Goal: Check status: Check status

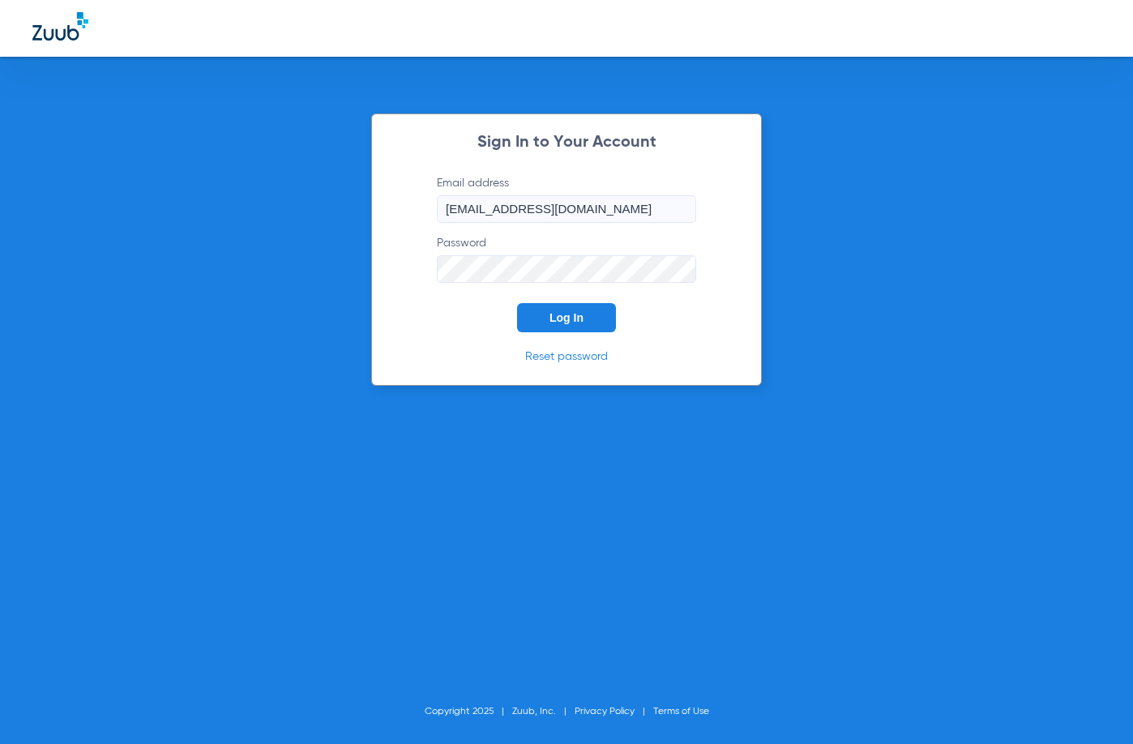
click at [571, 319] on span "Log In" at bounding box center [567, 317] width 34 height 13
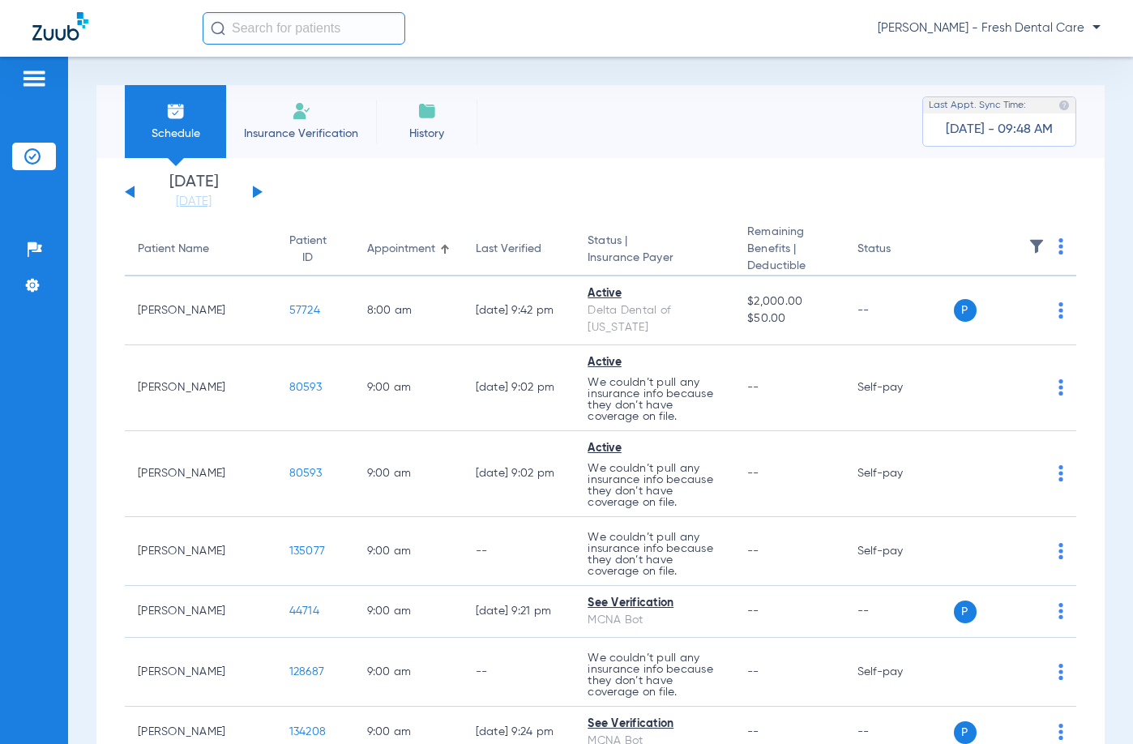
click at [334, 29] on input "text" at bounding box center [304, 28] width 203 height 32
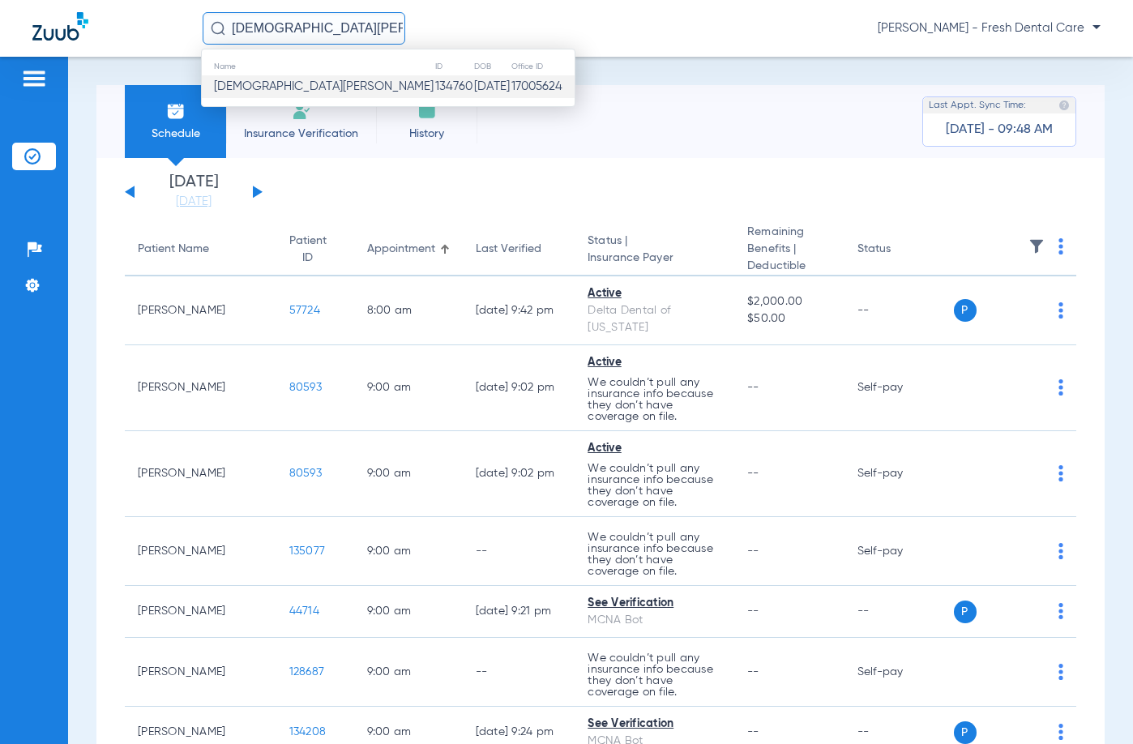
type input "[DEMOGRAPHIC_DATA][PERSON_NAME]"
click at [473, 83] on td "[DATE]" at bounding box center [491, 86] width 37 height 23
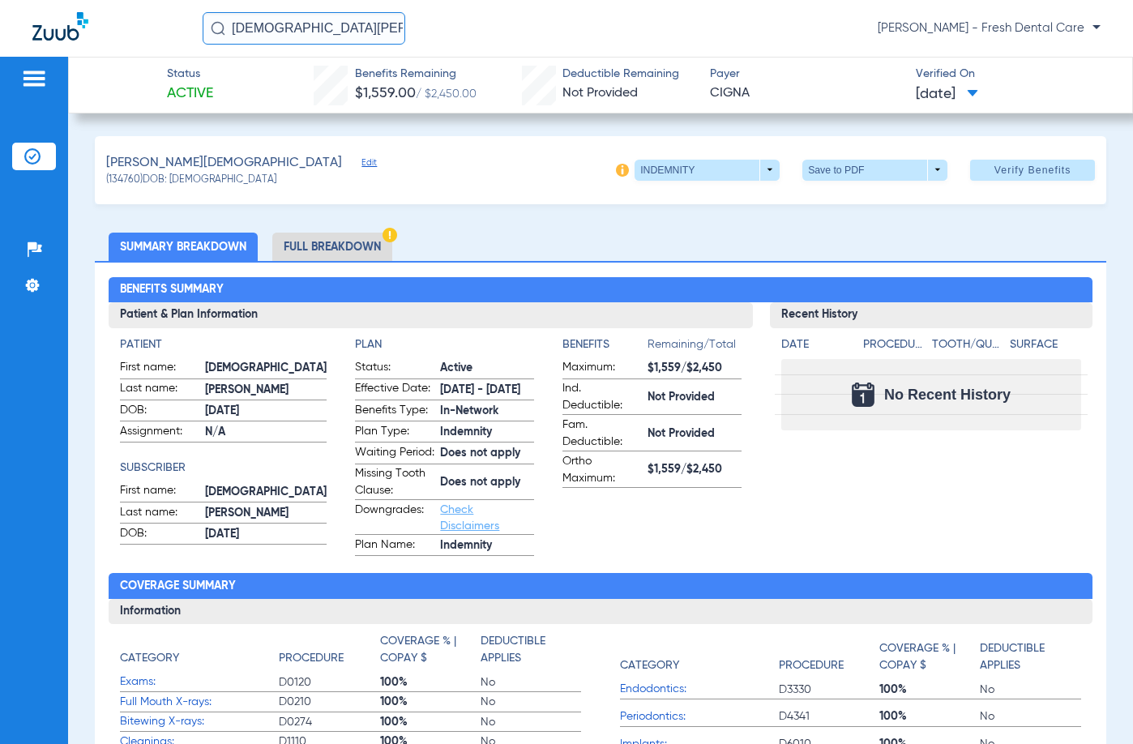
click at [362, 165] on span "Edit" at bounding box center [369, 164] width 15 height 15
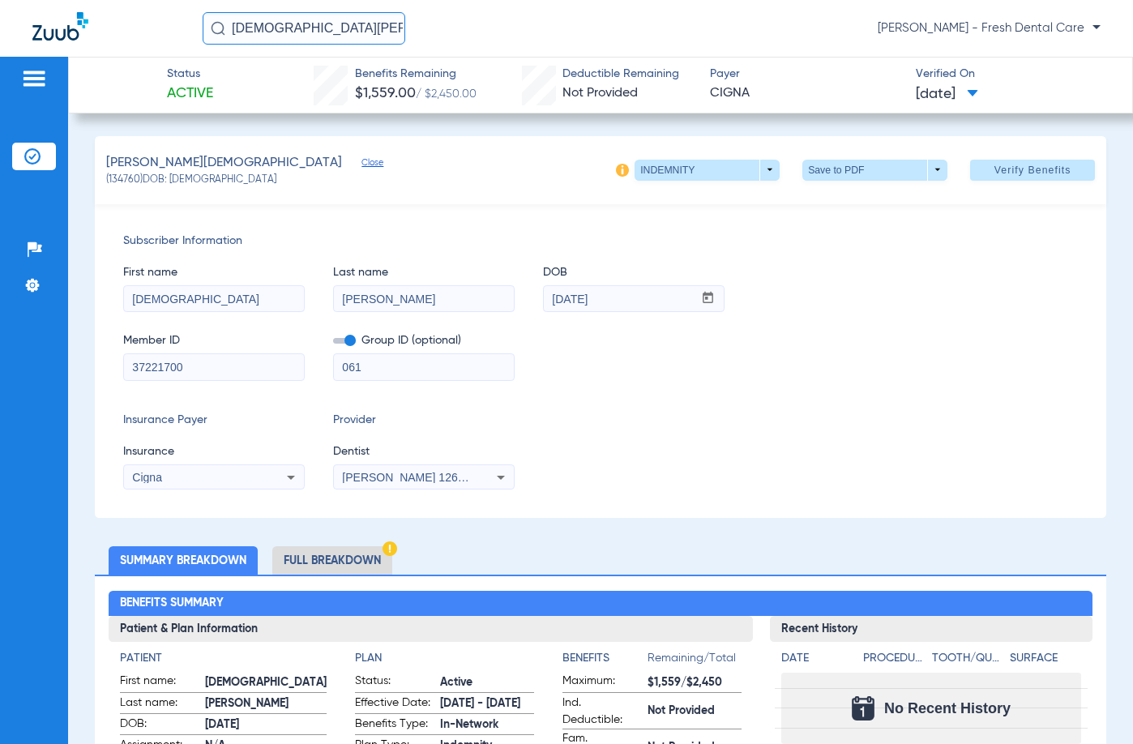
click at [425, 477] on span "[PERSON_NAME] 1265288633" at bounding box center [422, 477] width 160 height 13
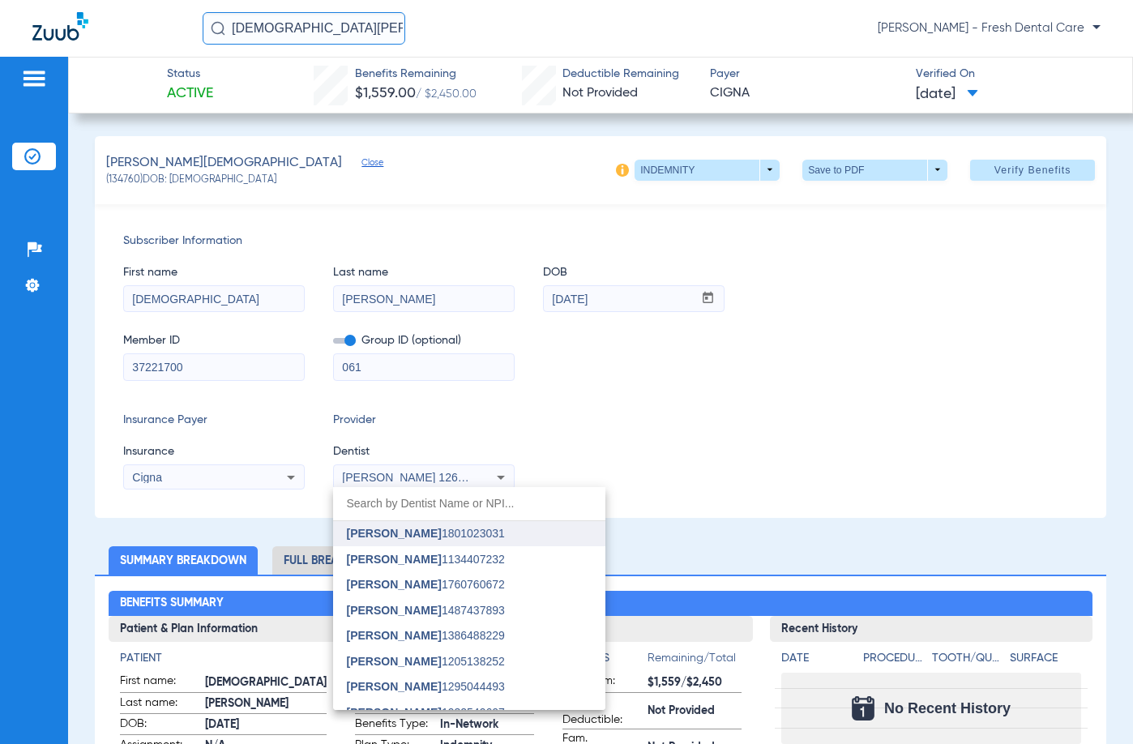
click at [422, 536] on span "[PERSON_NAME]" at bounding box center [393, 533] width 95 height 13
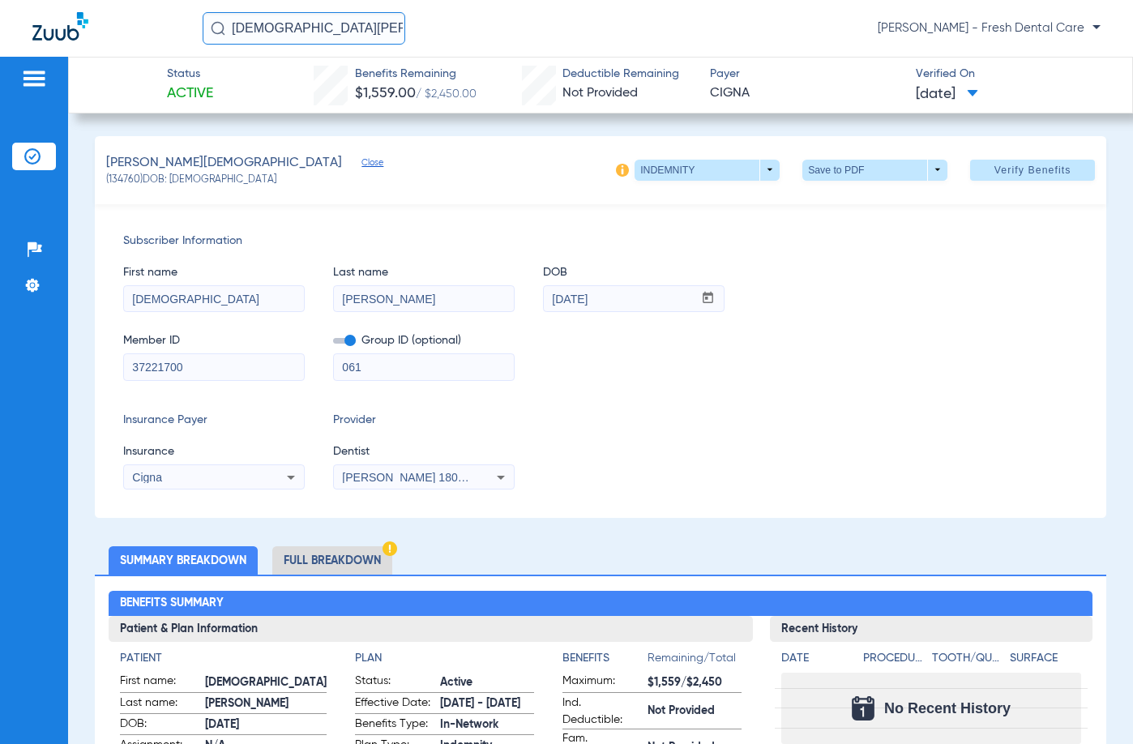
click at [682, 435] on div "Insurance Payer Insurance Cigna Provider Dentist [PERSON_NAME] 1801023031" at bounding box center [600, 451] width 955 height 78
click at [995, 175] on span "Verify Benefits" at bounding box center [1033, 170] width 77 height 13
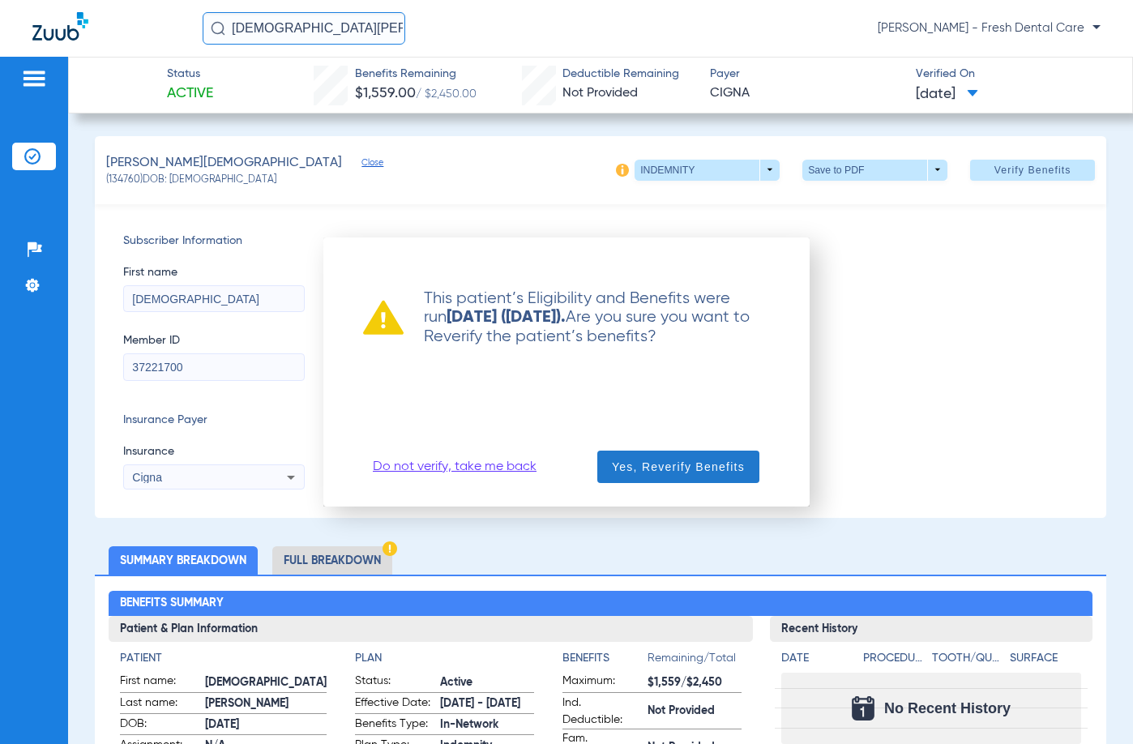
click at [673, 466] on span "Yes, Reverify Benefits" at bounding box center [678, 467] width 133 height 16
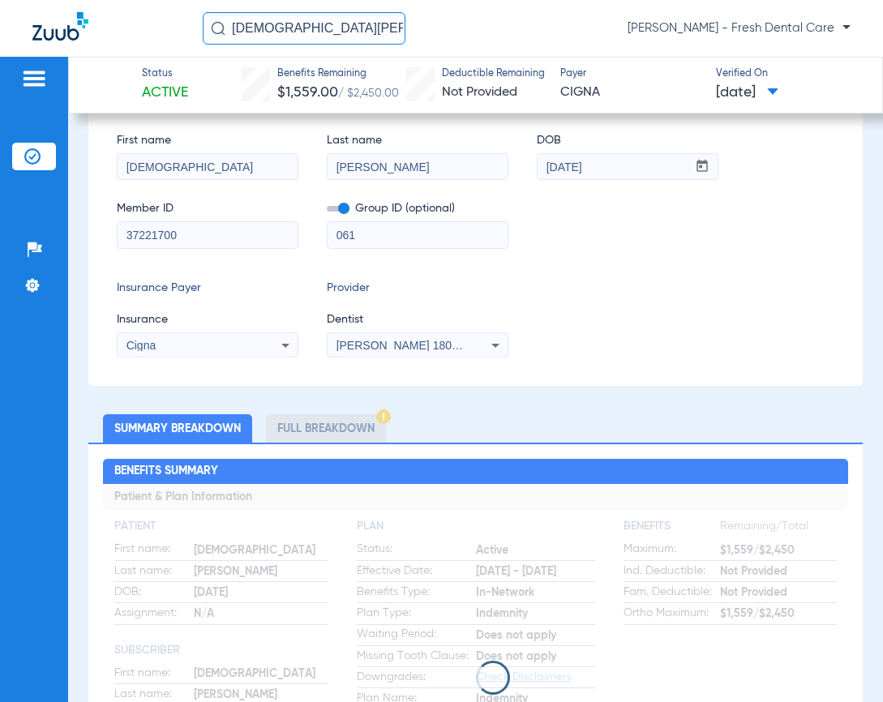
scroll to position [324, 0]
